Goal: Navigation & Orientation: Find specific page/section

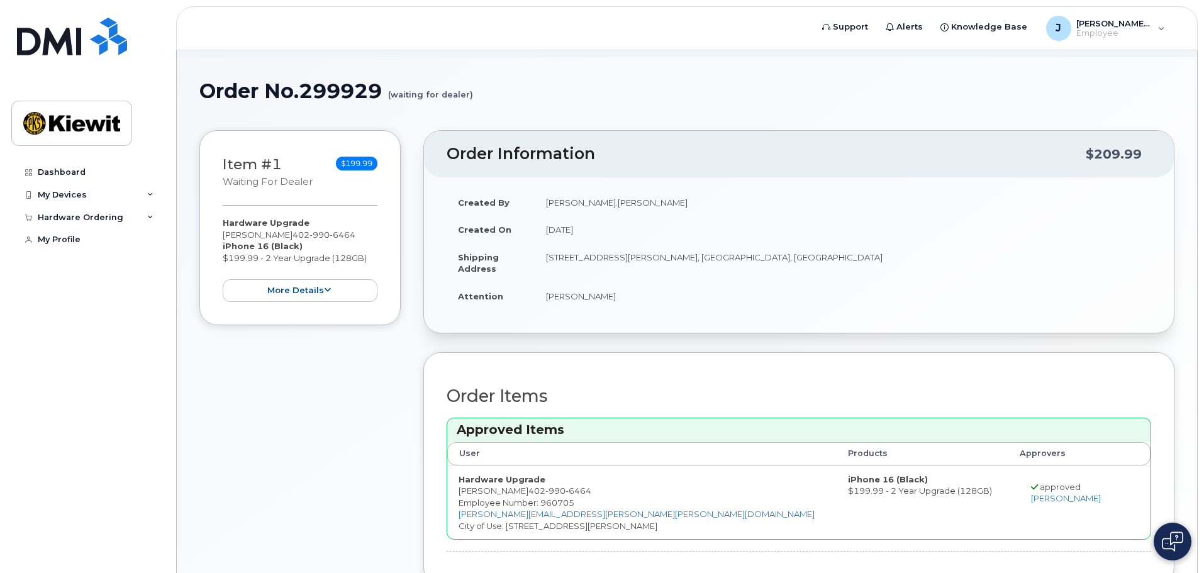
scroll to position [126, 0]
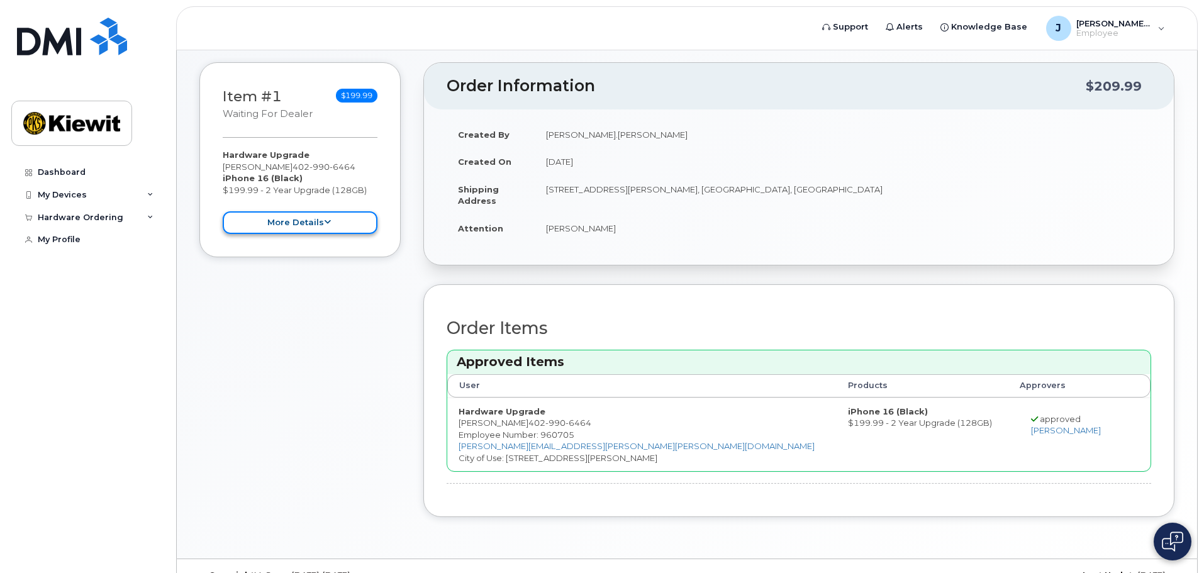
click at [335, 229] on button "more details" at bounding box center [300, 222] width 155 height 23
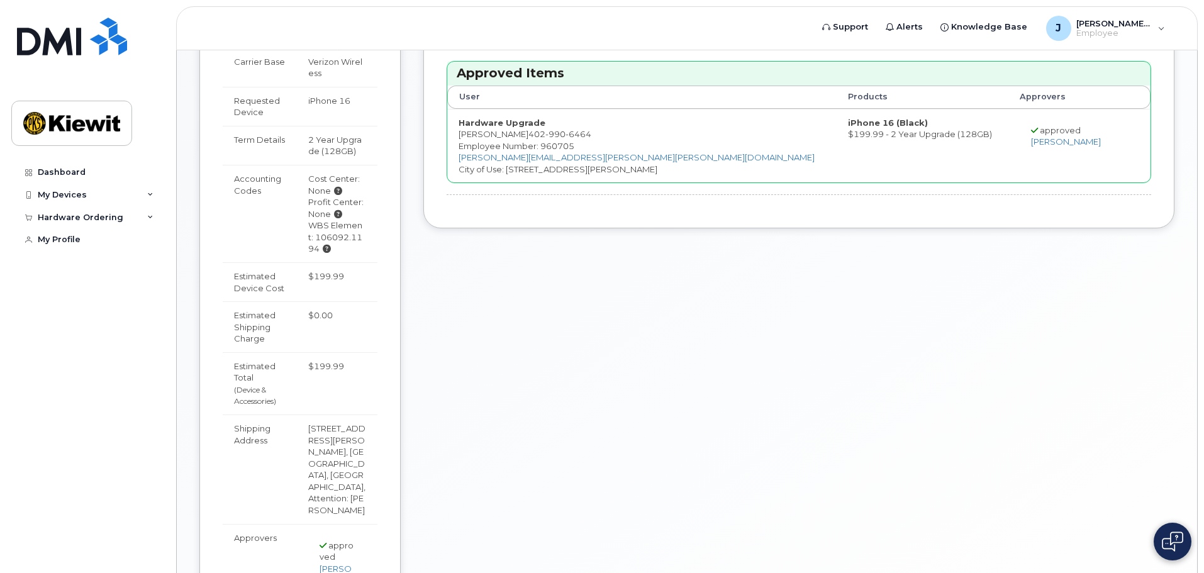
scroll to position [284, 0]
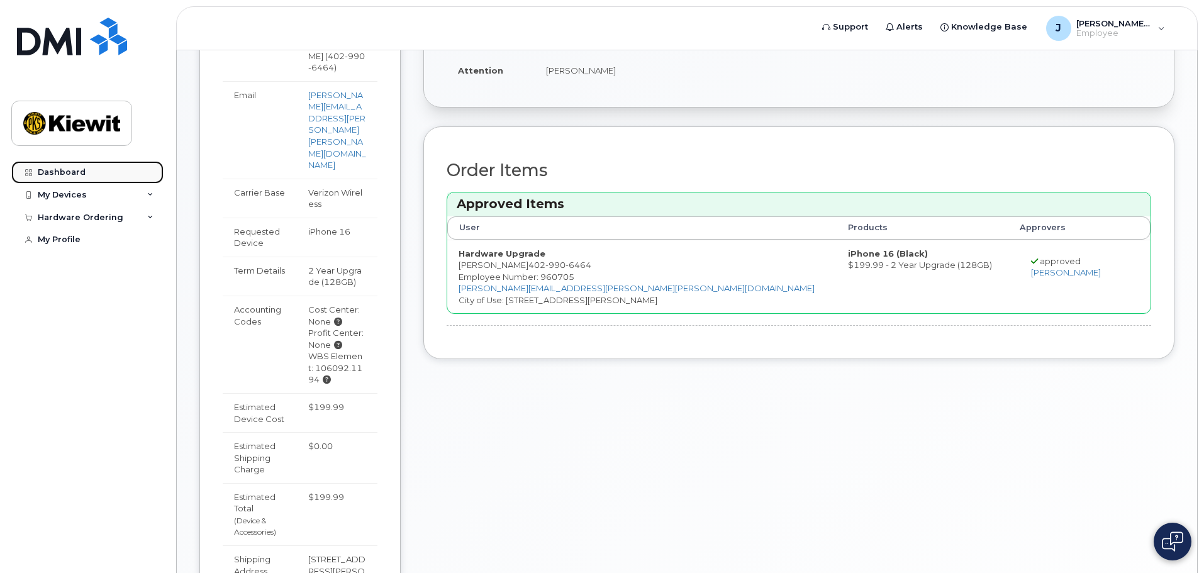
click at [75, 175] on div "Dashboard" at bounding box center [62, 172] width 48 height 10
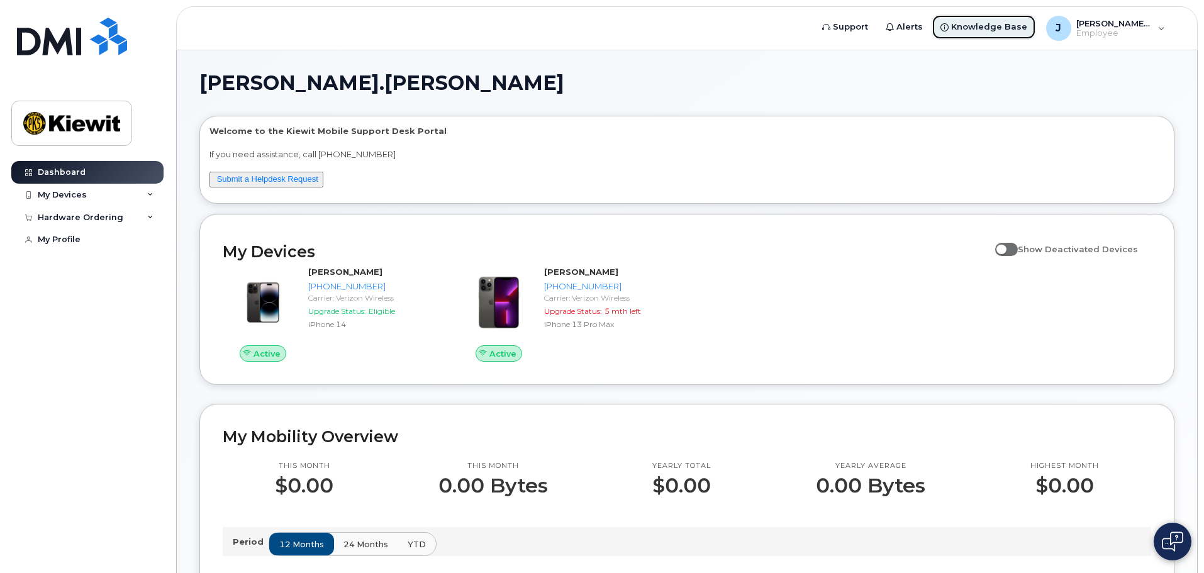
click at [986, 32] on span "Knowledge Base" at bounding box center [989, 27] width 76 height 13
